Goal: Information Seeking & Learning: Compare options

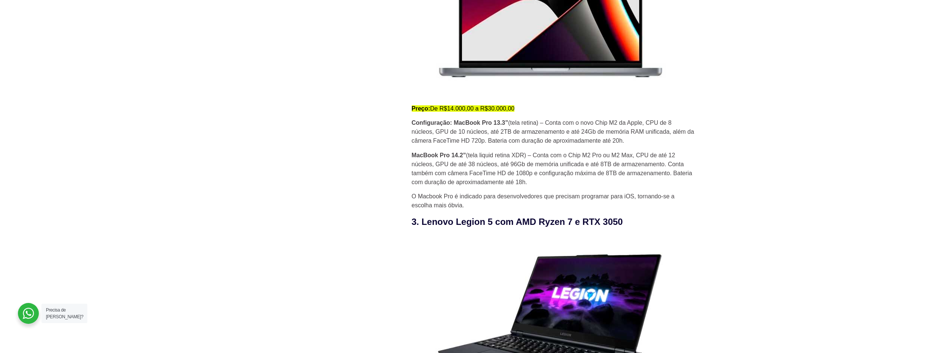
scroll to position [1269, 0]
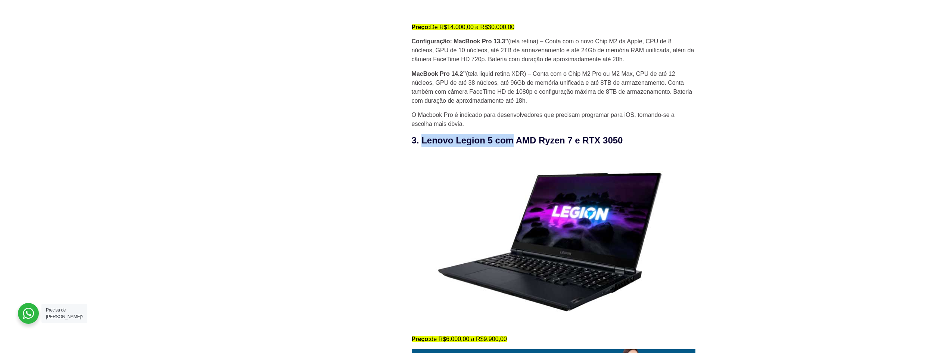
drag, startPoint x: 422, startPoint y: 143, endPoint x: 510, endPoint y: 143, distance: 88.1
click at [510, 143] on h3 "3. Lenovo Legion 5 com AMD Ryzen 7 e RTX 3050" at bounding box center [554, 140] width 284 height 13
copy h3 "Lenovo Legion 5 com"
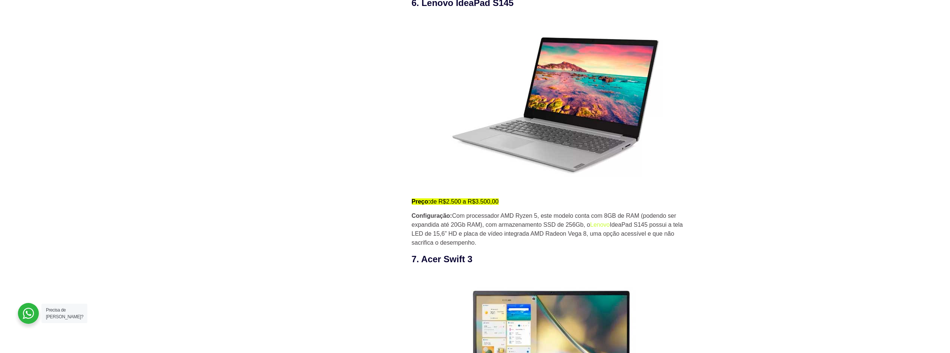
scroll to position [2201, 0]
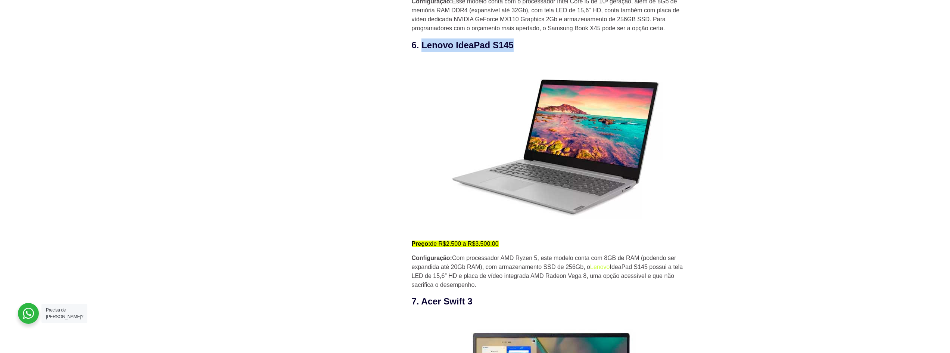
drag, startPoint x: 422, startPoint y: 48, endPoint x: 506, endPoint y: 45, distance: 84.0
click at [514, 48] on h3 "6. Lenovo IdeaPad S145" at bounding box center [554, 44] width 284 height 13
copy h3 "Lenovo IdeaPad S145"
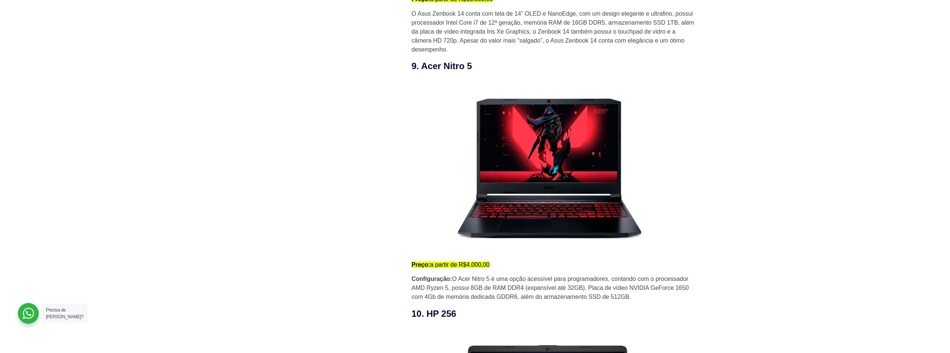
scroll to position [2985, 0]
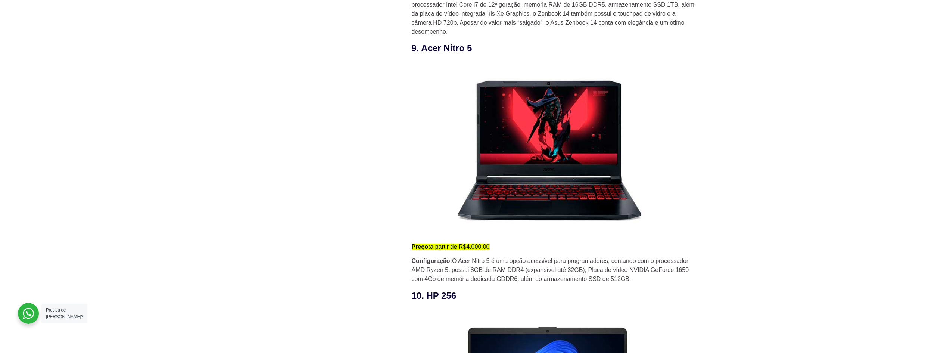
drag, startPoint x: 472, startPoint y: 89, endPoint x: 466, endPoint y: 89, distance: 6.0
drag, startPoint x: 472, startPoint y: 50, endPoint x: 418, endPoint y: 49, distance: 53.7
click at [418, 49] on h3 "9. Acer Nitro 5" at bounding box center [554, 47] width 284 height 13
copy h3 "Acer Nitro 5"
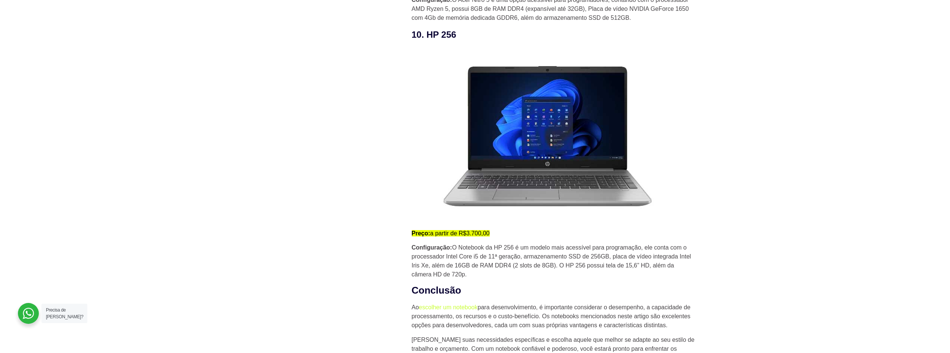
scroll to position [3246, 0]
